Goal: Information Seeking & Learning: Learn about a topic

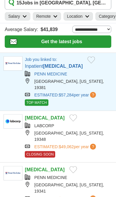
scroll to position [23, 0]
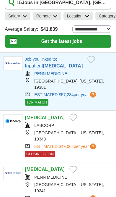
click at [44, 68] on link "Inpatient Phlebotomist" at bounding box center [54, 65] width 58 height 5
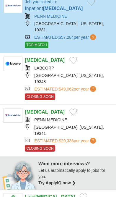
scroll to position [81, 0]
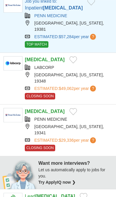
click at [35, 124] on div "[GEOGRAPHIC_DATA], [US_STATE], 19341" at bounding box center [69, 130] width 88 height 12
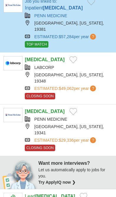
click at [36, 73] on div "[GEOGRAPHIC_DATA], [US_STATE], 19348" at bounding box center [69, 78] width 88 height 12
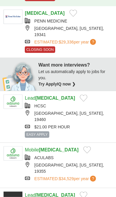
scroll to position [180, 0]
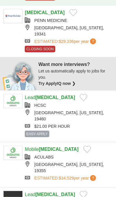
click at [35, 154] on div "ACULABS" at bounding box center [69, 157] width 88 height 6
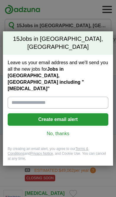
click at [22, 97] on input "Leave us your email address and we'll send you all the new jobs for Jobs in Wes…" at bounding box center [58, 103] width 101 height 12
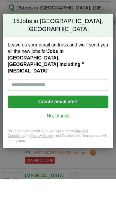
type input "**********"
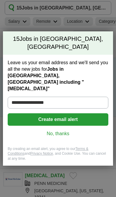
click at [53, 113] on button "Create email alert" at bounding box center [58, 119] width 101 height 12
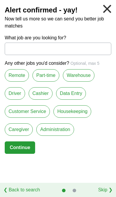
click at [39, 78] on label "Part-time" at bounding box center [46, 75] width 27 height 12
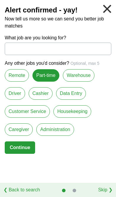
click at [12, 49] on input "What job are you looking for?" at bounding box center [58, 49] width 107 height 12
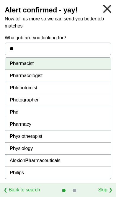
click at [21, 91] on li "Ph lebotomist" at bounding box center [58, 88] width 106 height 12
type input "**********"
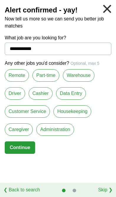
click at [40, 80] on label "Part-time" at bounding box center [46, 75] width 27 height 12
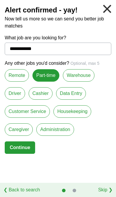
click at [10, 152] on button "Continue" at bounding box center [20, 148] width 31 height 12
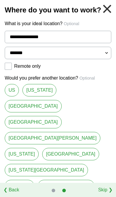
click at [105, 52] on select "**********" at bounding box center [58, 53] width 107 height 12
select select "**"
click at [17, 164] on link "[US_STATE][GEOGRAPHIC_DATA]" at bounding box center [47, 170] width 84 height 12
type input "**********"
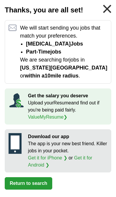
scroll to position [94, 0]
click at [22, 187] on button "Return to search" at bounding box center [29, 183] width 48 height 12
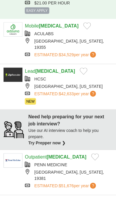
scroll to position [305, 0]
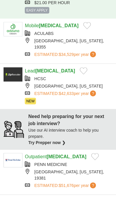
click at [35, 169] on div "[GEOGRAPHIC_DATA], [US_STATE], 19381" at bounding box center [69, 175] width 88 height 12
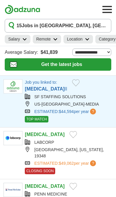
click at [32, 91] on strong "[MEDICAL_DATA]" at bounding box center [45, 88] width 40 height 5
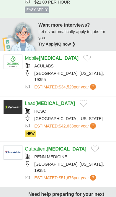
scroll to position [214, 0]
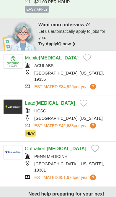
click at [43, 161] on div "[GEOGRAPHIC_DATA], [US_STATE], 19381" at bounding box center [69, 167] width 88 height 12
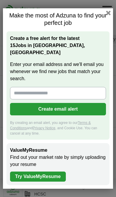
click at [104, 15] on div "Make the most of Adzuna to find your perfect job Create a free alert for the la…" at bounding box center [58, 98] width 110 height 181
click at [108, 15] on button "button" at bounding box center [108, 13] width 5 height 5
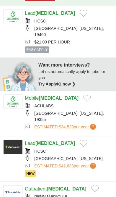
scroll to position [174, 0]
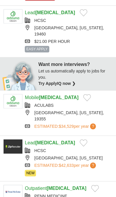
click at [33, 148] on div "HCSC [GEOGRAPHIC_DATA], [US_STATE] ESTIMATED: $42,633 per year ? NEW" at bounding box center [69, 158] width 88 height 21
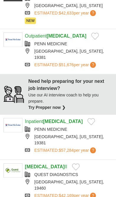
scroll to position [334, 0]
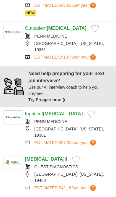
click at [44, 119] on link "PENN MEDICINE" at bounding box center [50, 121] width 33 height 5
